Goal: Information Seeking & Learning: Understand process/instructions

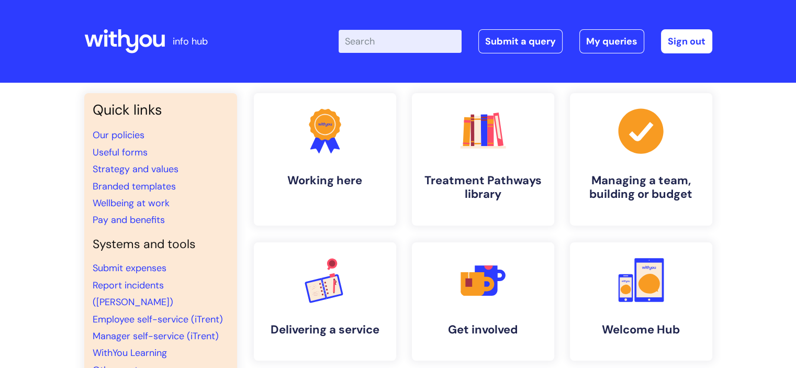
click at [410, 42] on input "Enter your search term here..." at bounding box center [400, 41] width 123 height 23
type input "o"
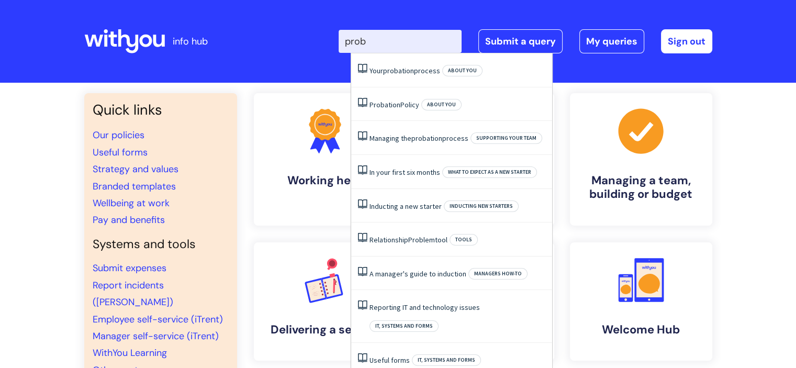
type input "proba"
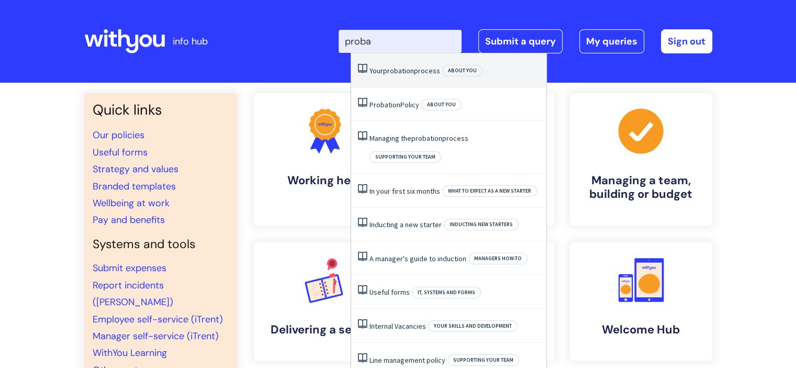
click at [421, 81] on li "Your probation process About you" at bounding box center [448, 70] width 195 height 34
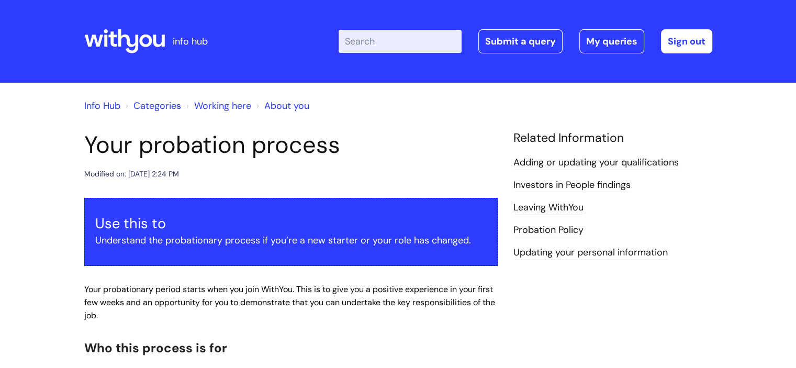
click at [414, 46] on input "Enter your search term here..." at bounding box center [400, 41] width 123 height 23
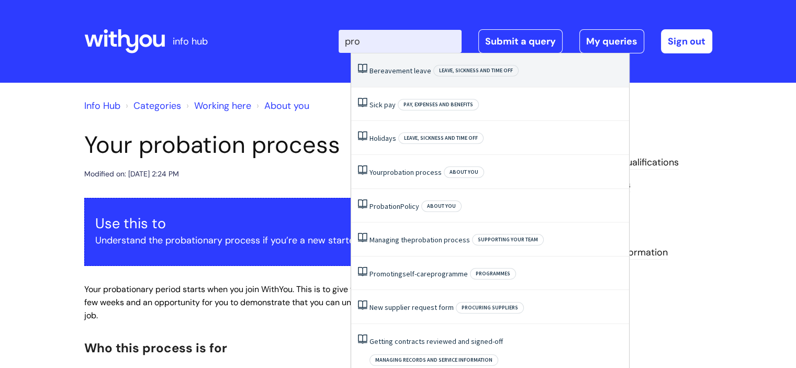
type input "prob"
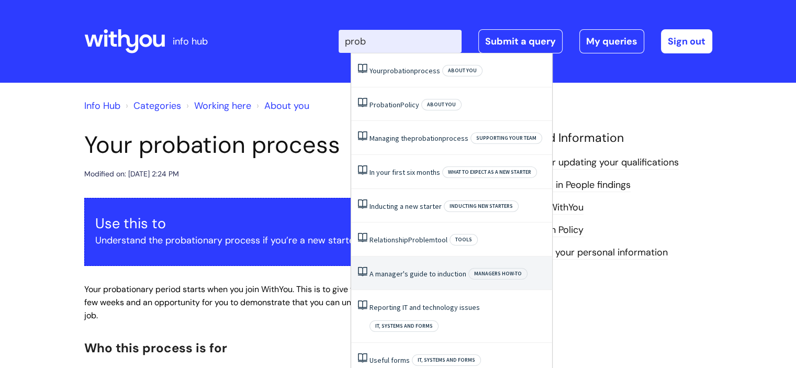
click at [516, 272] on span "Managers how-to" at bounding box center [497, 274] width 59 height 12
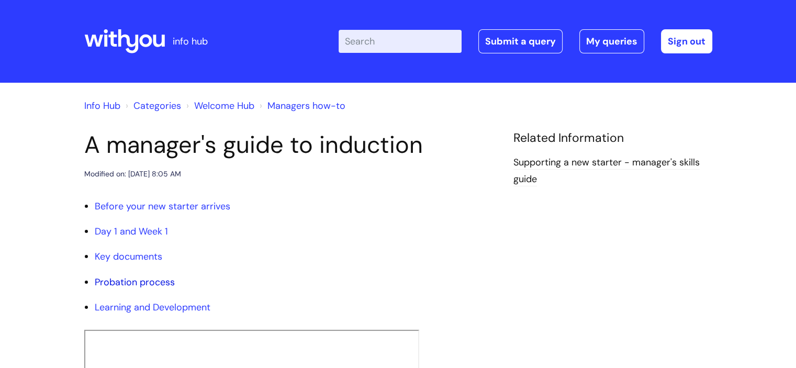
click at [155, 283] on link "Probation process" at bounding box center [135, 282] width 80 height 13
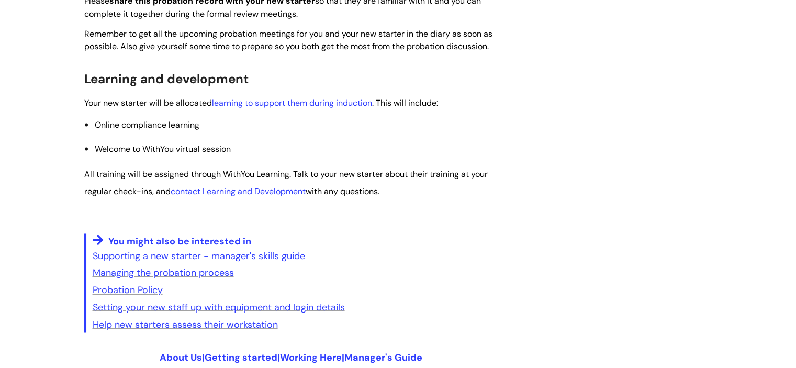
scroll to position [1695, 0]
